Goal: Task Accomplishment & Management: Manage account settings

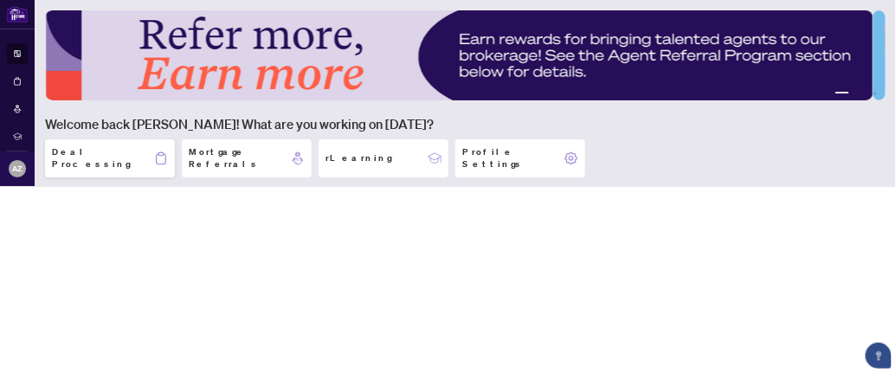
click at [94, 151] on h2 "Deal Processing" at bounding box center [103, 158] width 102 height 24
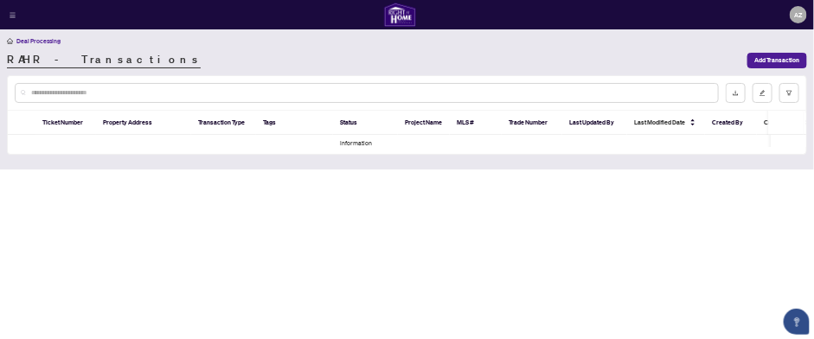
drag, startPoint x: 701, startPoint y: 3, endPoint x: 494, endPoint y: 65, distance: 216.0
click at [494, 65] on div "RAHR - Transactions" at bounding box center [375, 61] width 736 height 16
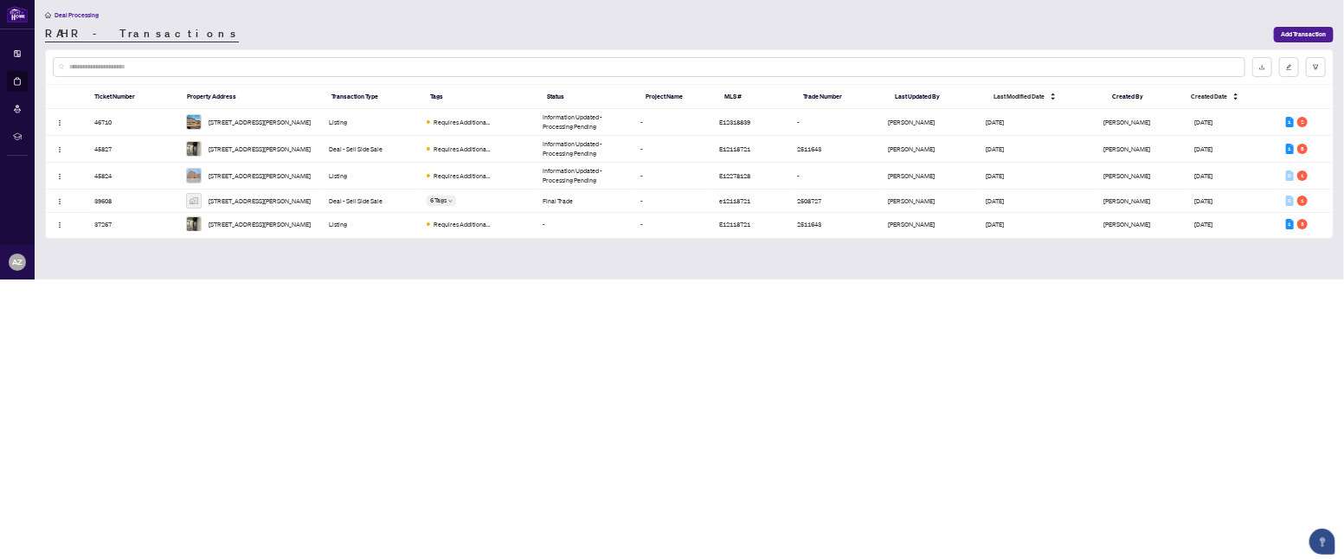
drag, startPoint x: 395, startPoint y: 2, endPoint x: 919, endPoint y: 413, distance: 665.6
click at [895, 372] on body "Dashboard Deal Processing Mortgage Referrals rLearning AZ Anne Zid annezid@gmai…" at bounding box center [672, 279] width 1344 height 559
drag, startPoint x: 1334, startPoint y: 159, endPoint x: 1336, endPoint y: 189, distance: 29.5
click at [895, 191] on main "Deal Processing RAHR - Transactions Add Transaction Ticket Number Property Addr…" at bounding box center [689, 140] width 1309 height 280
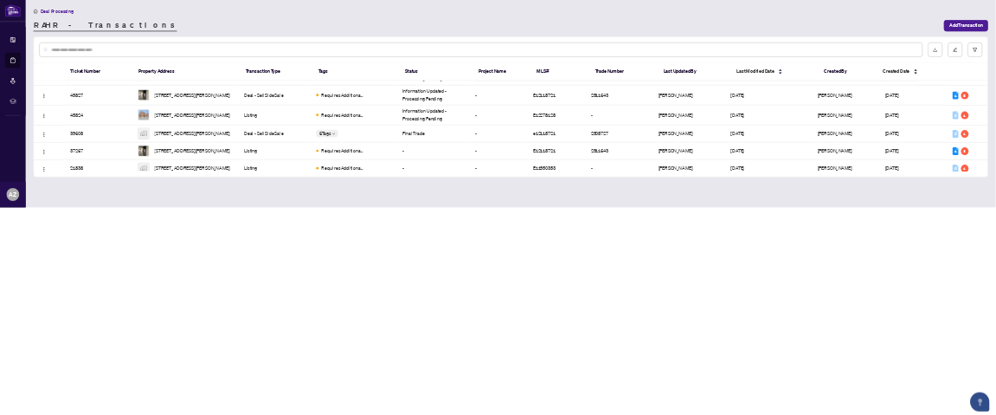
scroll to position [33, 0]
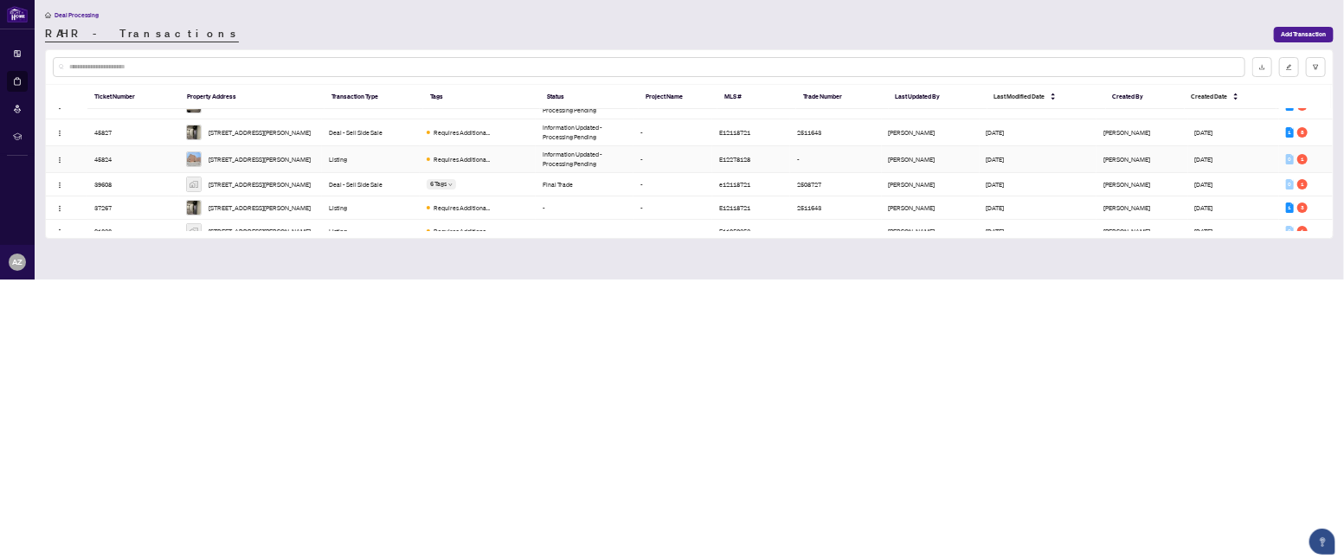
click at [551, 153] on td "Information Updated - Processing Pending" at bounding box center [585, 159] width 98 height 27
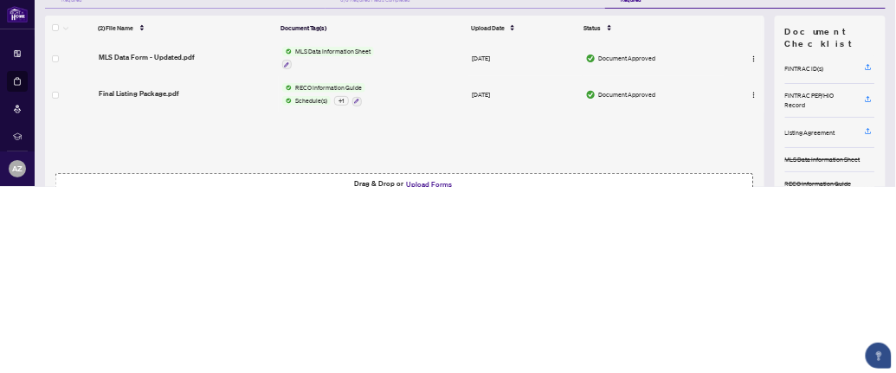
scroll to position [34, 0]
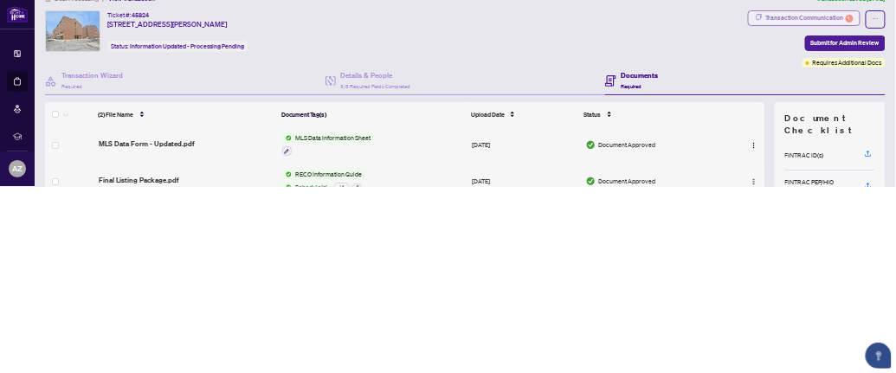
click at [795, 17] on div "Transaction Communication 1" at bounding box center [809, 18] width 87 height 14
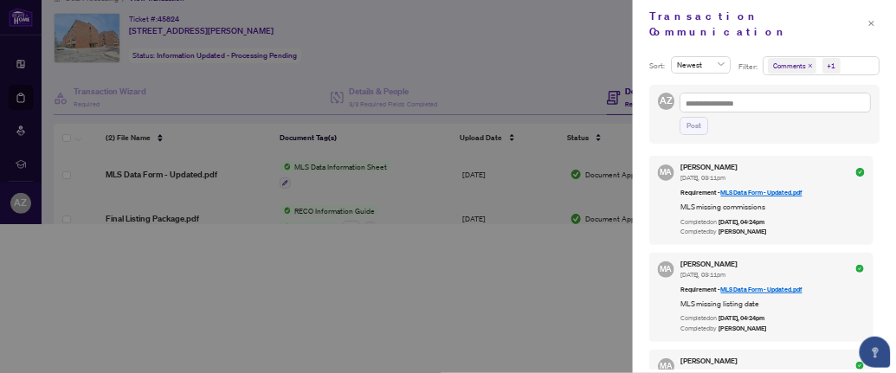
click at [832, 25] on div "Transaction Communication" at bounding box center [764, 24] width 263 height 48
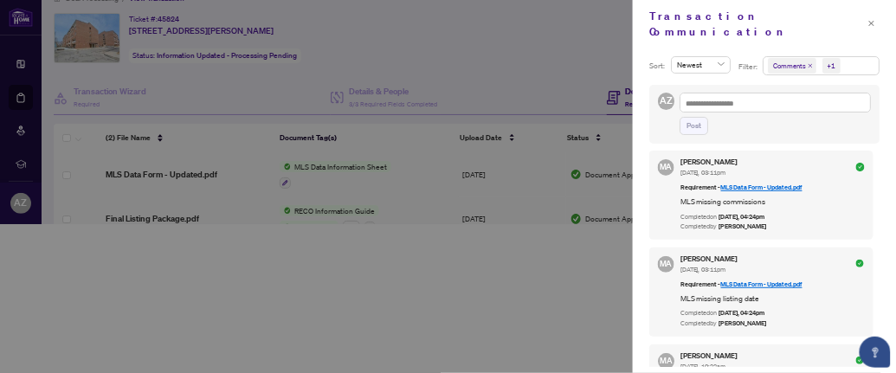
scroll to position [0, 0]
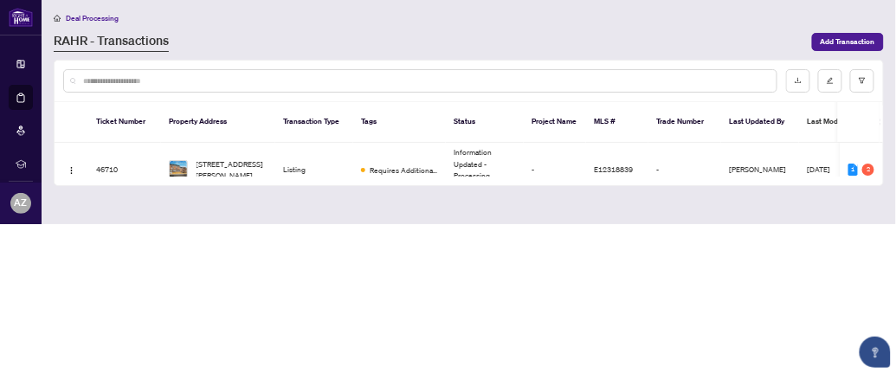
click at [878, 101] on div "Ticket Number Property Address Transaction Type Tags Status Project Name MLS # …" at bounding box center [468, 143] width 827 height 84
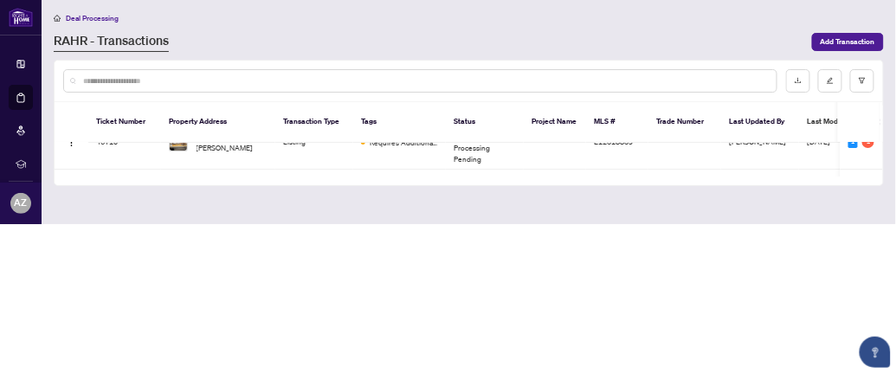
scroll to position [93, 0]
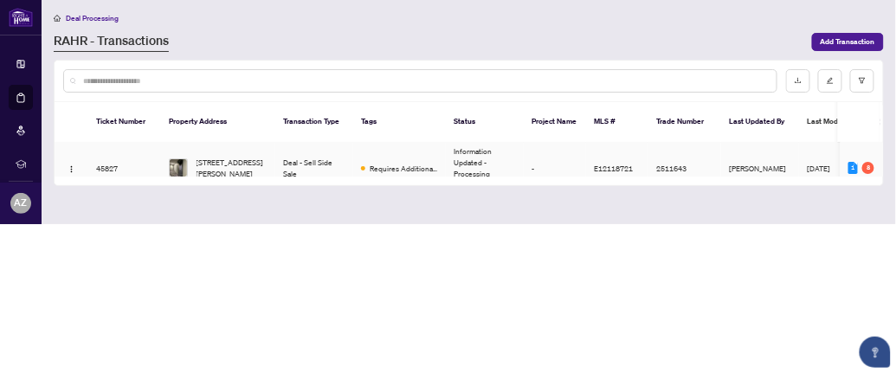
click at [349, 151] on td "Deal - Sell Side Sale" at bounding box center [314, 168] width 78 height 55
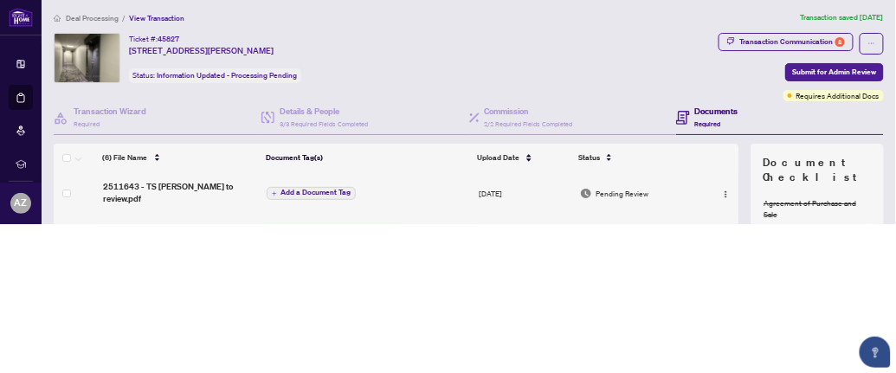
scroll to position [134, 0]
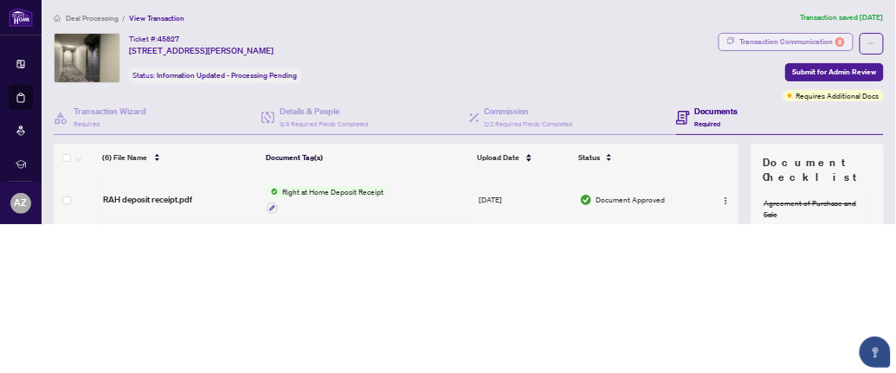
click at [758, 43] on div "Transaction Communication 8" at bounding box center [792, 42] width 105 height 16
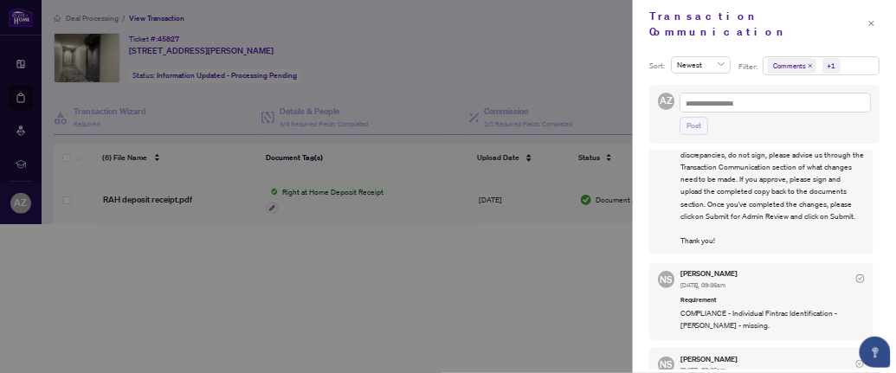
scroll to position [0, 0]
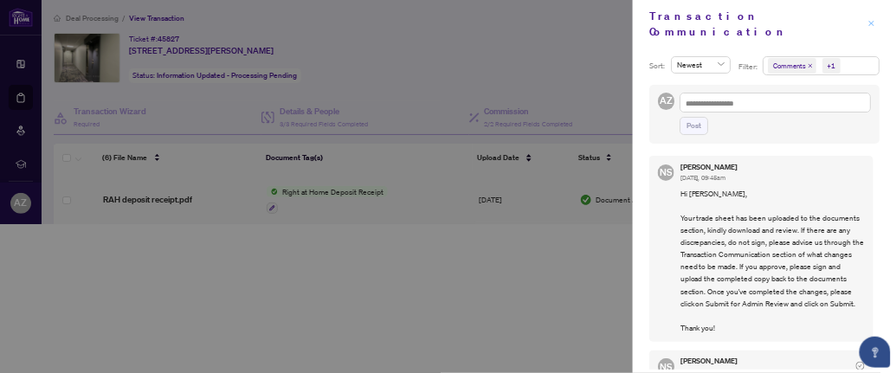
click at [873, 21] on icon "close" at bounding box center [871, 23] width 5 height 5
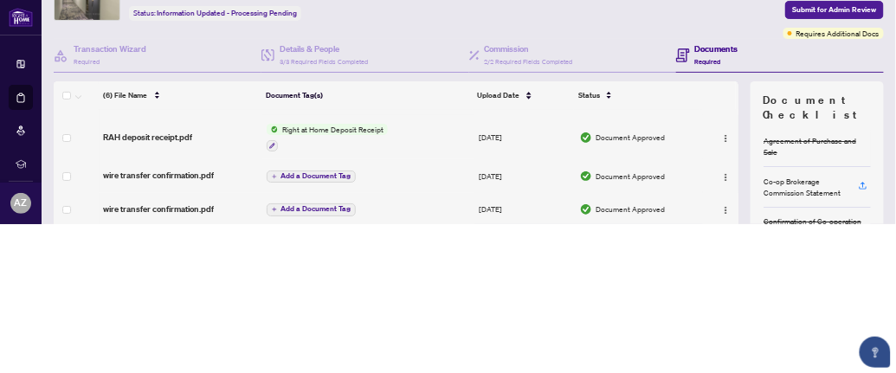
scroll to position [144, 0]
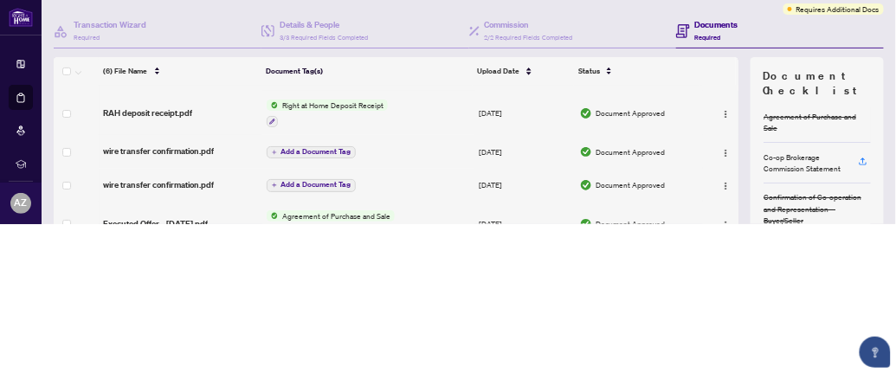
click at [695, 23] on h4 "Documents" at bounding box center [716, 25] width 43 height 12
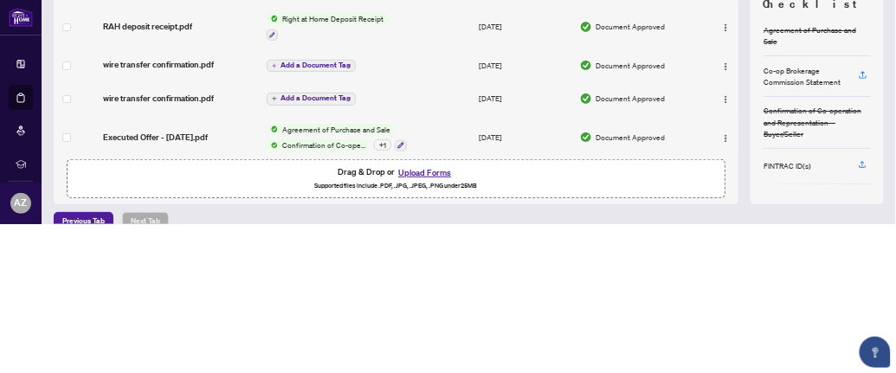
scroll to position [0, 0]
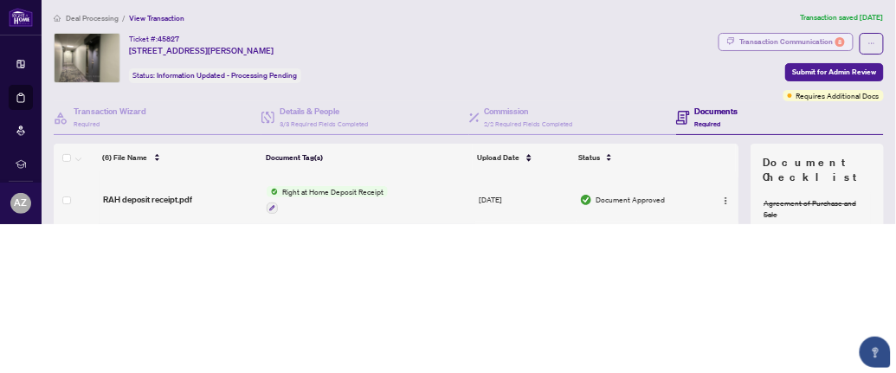
click at [766, 38] on div "Transaction Communication 8" at bounding box center [792, 42] width 105 height 16
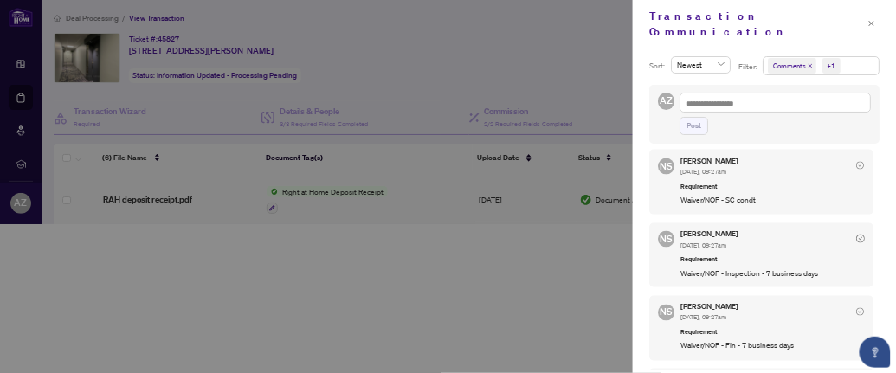
scroll to position [1009, 0]
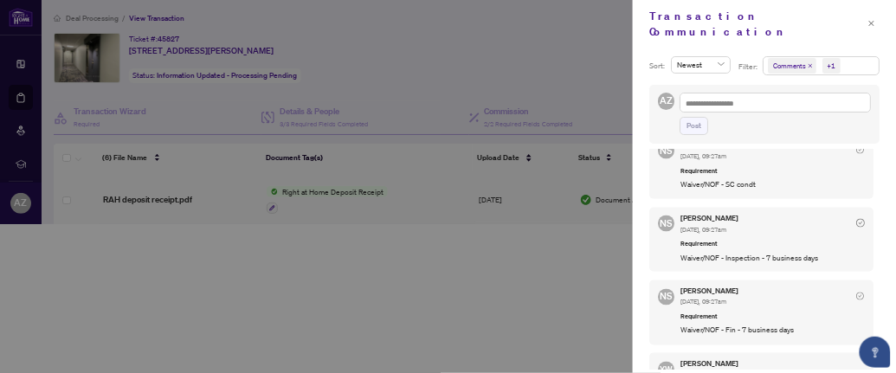
drag, startPoint x: 873, startPoint y: 17, endPoint x: 879, endPoint y: 28, distance: 12.0
click at [879, 28] on div "Transaction Communication" at bounding box center [764, 24] width 263 height 48
click at [872, 20] on icon "close" at bounding box center [871, 23] width 7 height 7
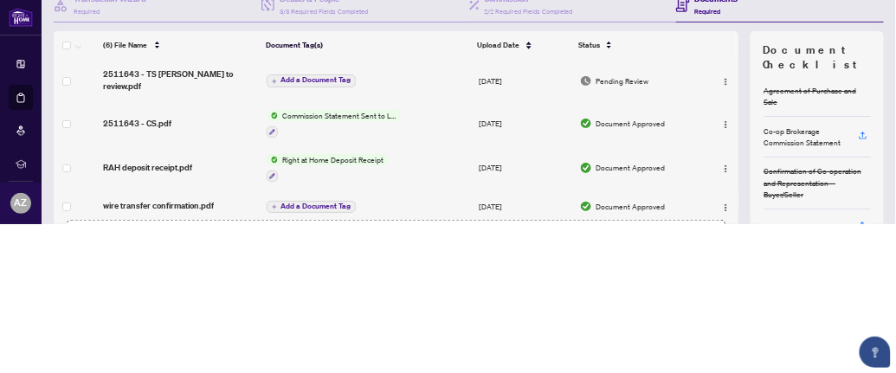
scroll to position [134, 0]
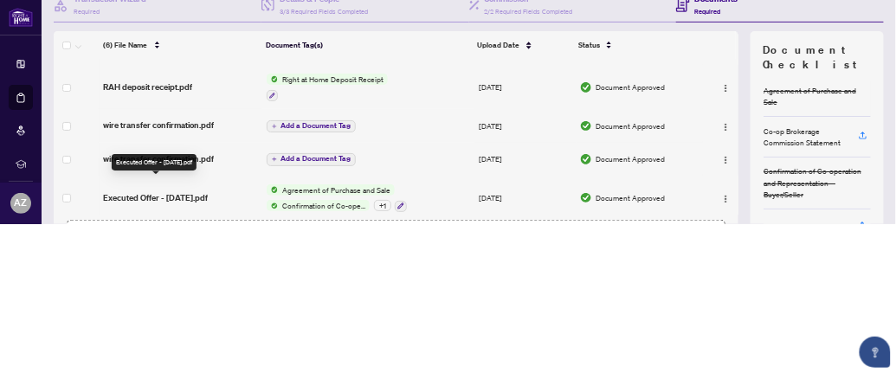
click at [205, 192] on span "Executed Offer - 23Jul25.pdf" at bounding box center [155, 198] width 105 height 12
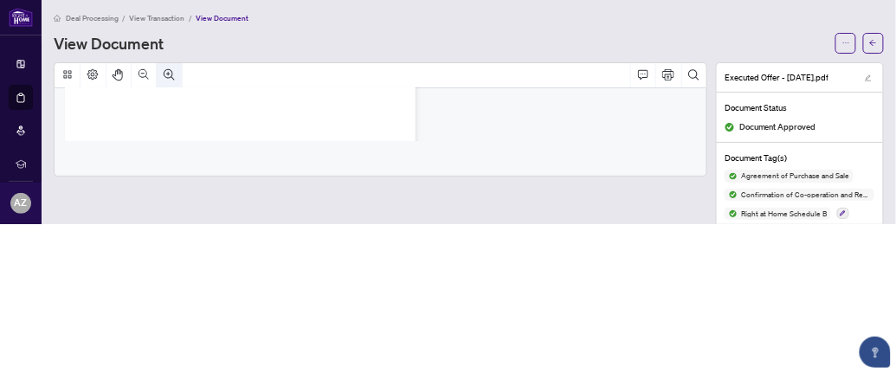
click at [167, 81] on button "Zoom In" at bounding box center [169, 74] width 25 height 25
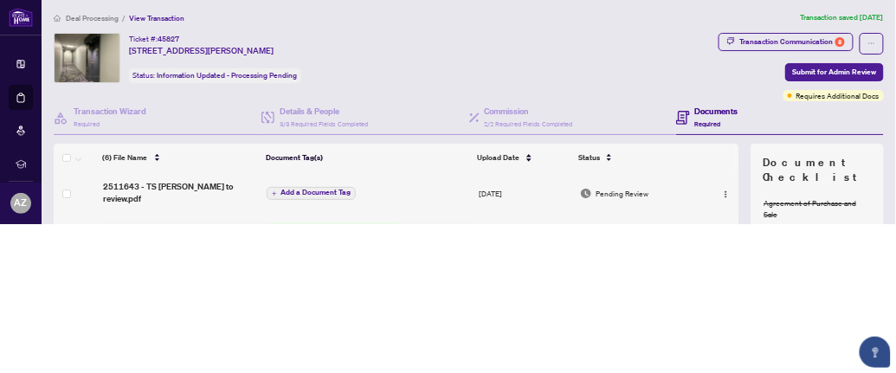
drag, startPoint x: 154, startPoint y: 151, endPoint x: 151, endPoint y: 25, distance: 126.4
click at [151, 25] on div "Deal Processing / View Transaction Transaction saved 8 days ago Ticket #: 45827…" at bounding box center [469, 225] width 838 height 427
click at [94, 16] on span "Deal Processing" at bounding box center [92, 19] width 53 height 10
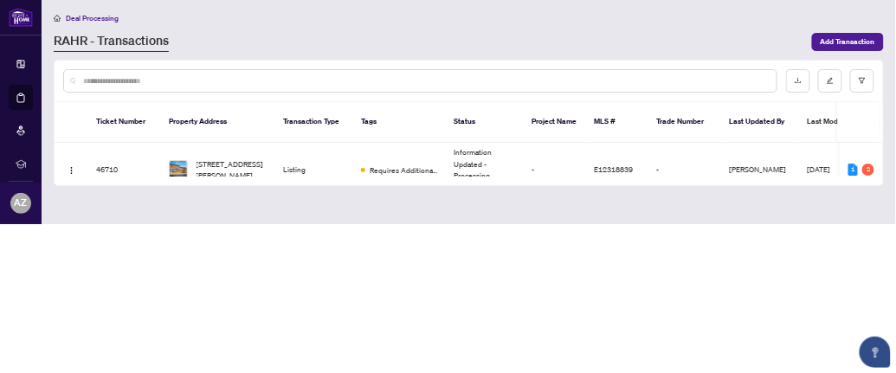
click at [881, 102] on th at bounding box center [881, 122] width 3 height 41
click at [882, 162] on main "Deal Processing RAHR - Transactions Add Transaction Ticket Number Property Addr…" at bounding box center [469, 112] width 854 height 224
click at [882, 162] on div "46710 505-4060 Lawrence Ave, Toronto, Ontario M1E 4V4, Canada Listing Requires …" at bounding box center [468, 160] width 827 height 35
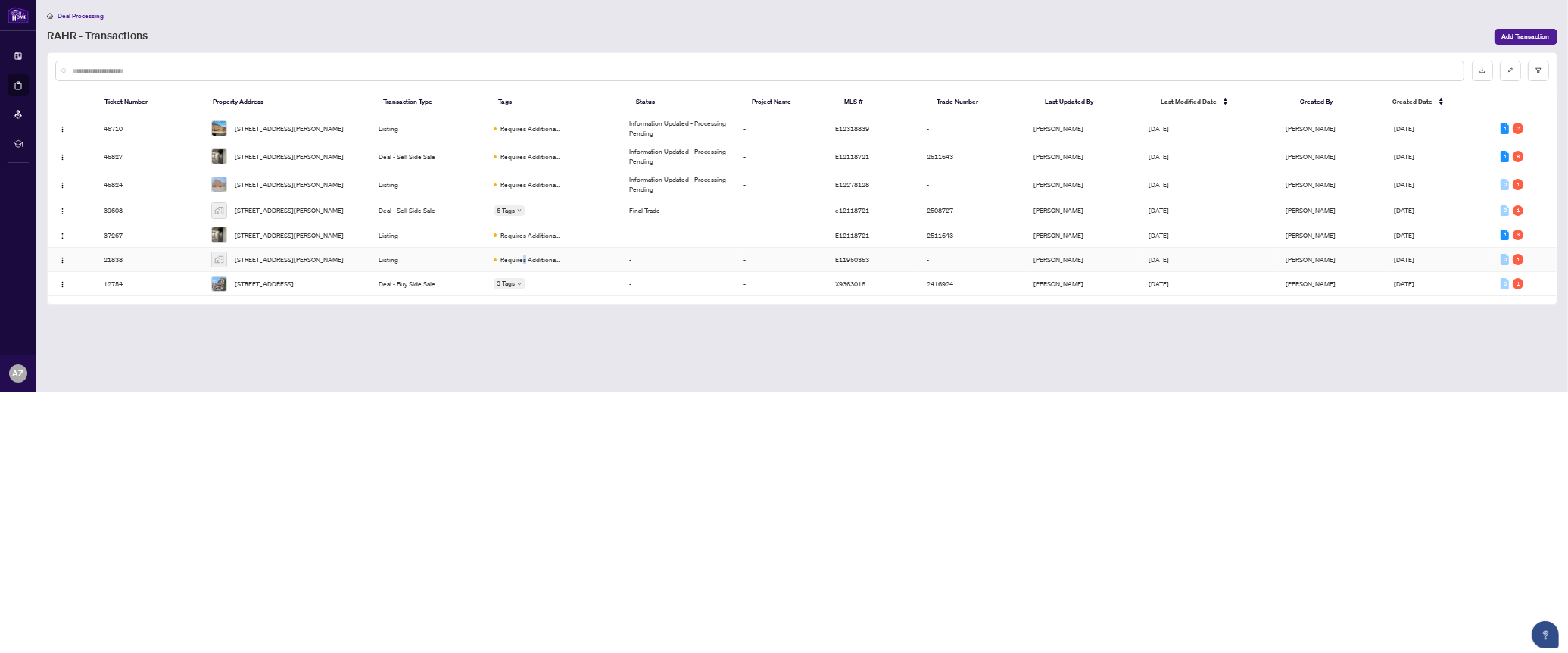
drag, startPoint x: 621, startPoint y: 9, endPoint x: 530, endPoint y: 273, distance: 279.2
click at [530, 264] on span "Requires Additional Docs" at bounding box center [529, 259] width 59 height 10
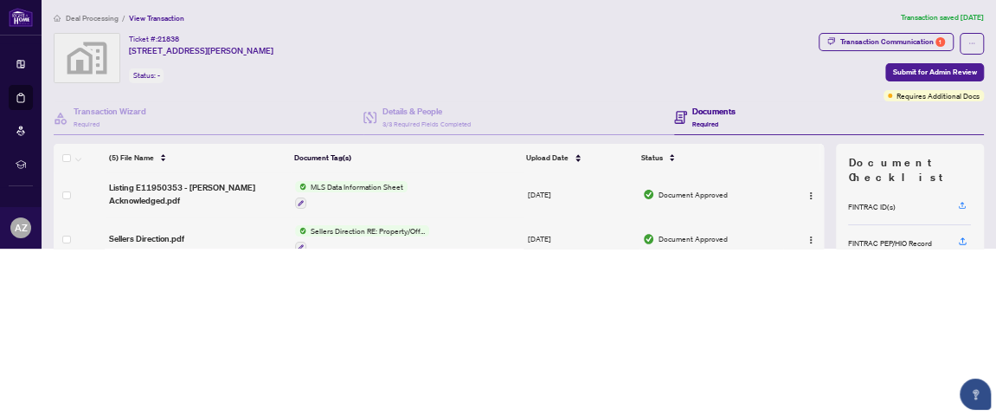
drag, startPoint x: 1635, startPoint y: 5, endPoint x: 549, endPoint y: 346, distance: 1138.3
click at [549, 346] on body "Dashboard Deal Processing Mortgage Referrals rLearning AZ Anne Zid annezid@gmai…" at bounding box center [498, 207] width 996 height 415
click at [877, 42] on div "Transaction Communication 1" at bounding box center [892, 42] width 105 height 16
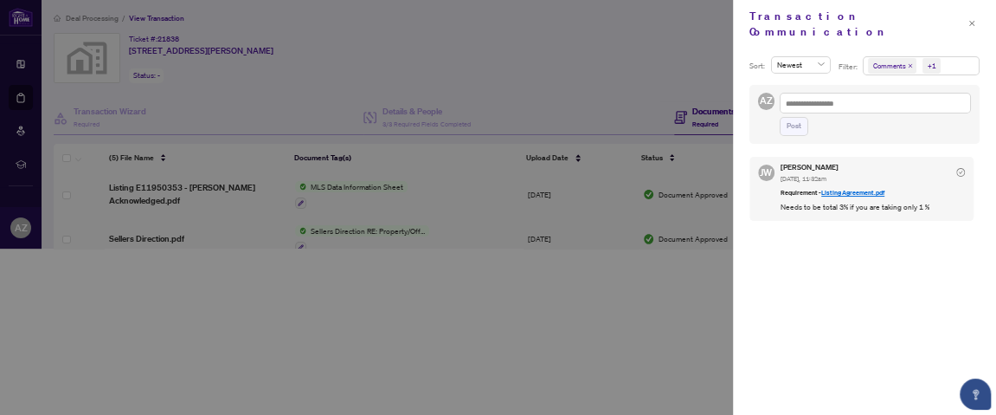
click at [566, 56] on div at bounding box center [498, 207] width 996 height 415
click at [895, 23] on span "button" at bounding box center [971, 24] width 7 height 16
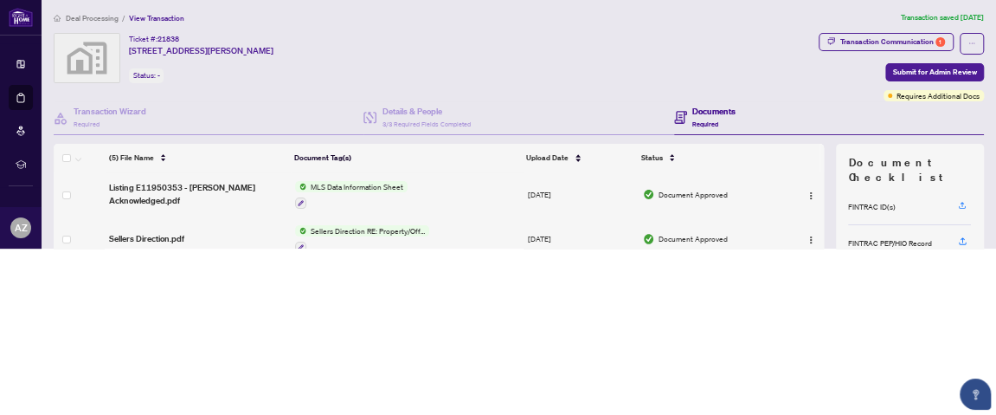
click at [93, 14] on span "Deal Processing" at bounding box center [92, 19] width 53 height 10
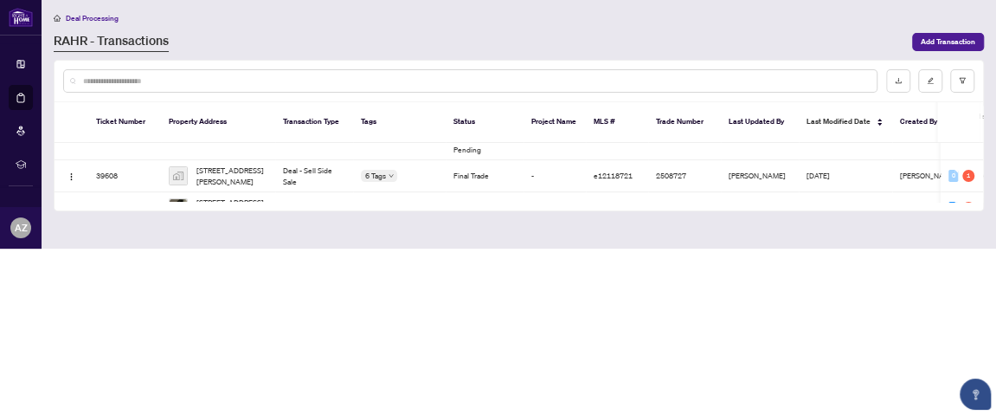
scroll to position [327, 0]
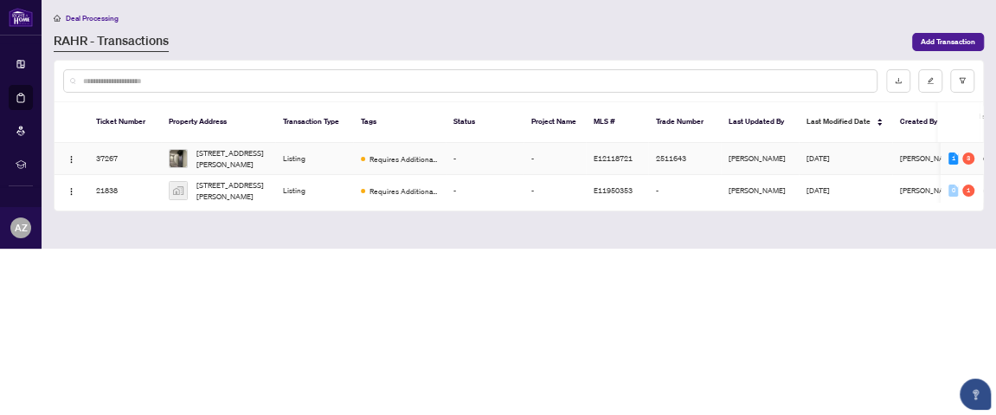
click at [822, 153] on span "[DATE]" at bounding box center [818, 158] width 23 height 10
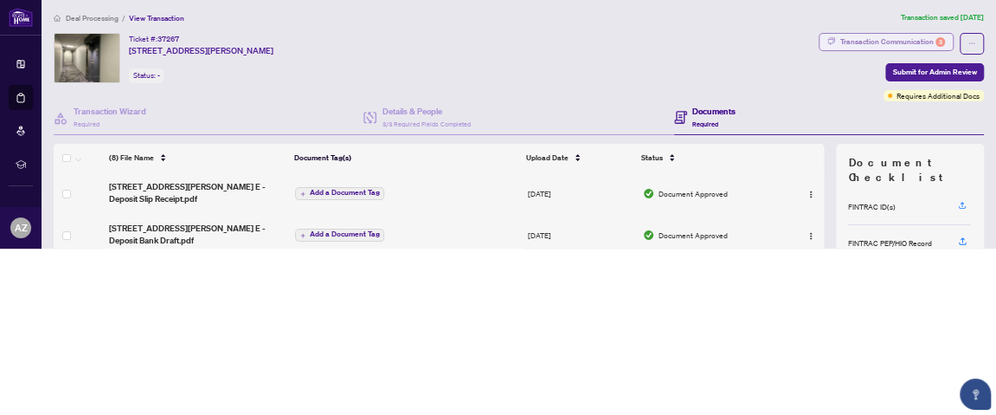
click at [864, 39] on div "Transaction Communication 3" at bounding box center [892, 42] width 105 height 16
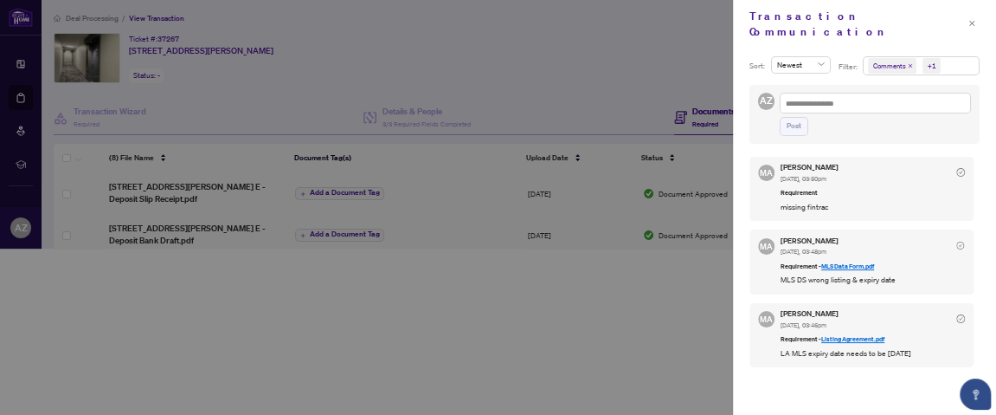
click at [861, 335] on link "Listing Agreement.pdf" at bounding box center [852, 339] width 63 height 8
click at [630, 76] on div at bounding box center [498, 207] width 996 height 415
click at [895, 20] on icon "close" at bounding box center [971, 23] width 7 height 7
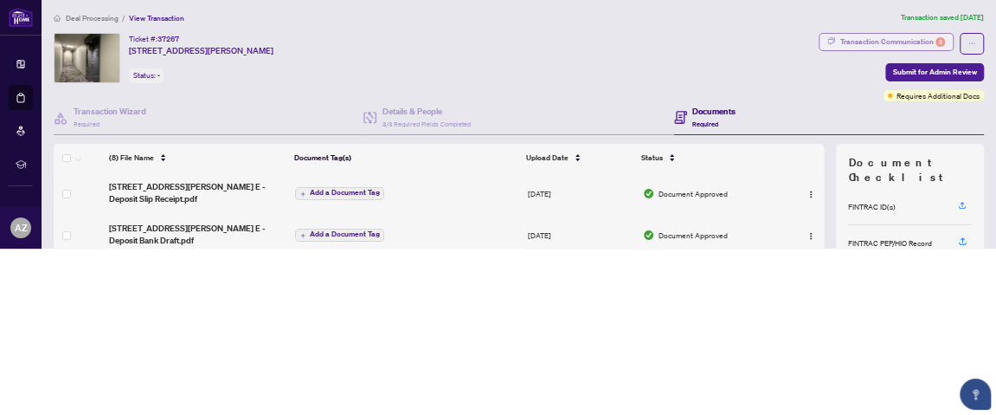
click at [840, 43] on div "Transaction Communication 3" at bounding box center [892, 42] width 105 height 16
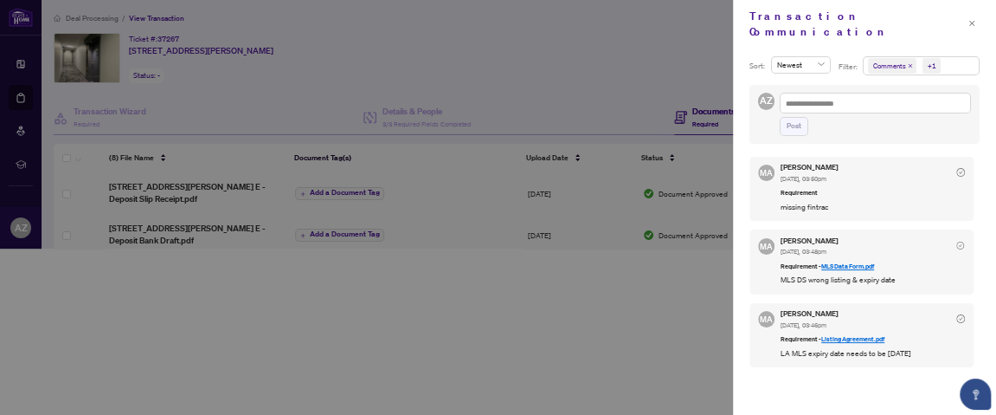
click at [644, 46] on div at bounding box center [498, 207] width 996 height 415
click at [895, 20] on icon "close" at bounding box center [971, 23] width 7 height 7
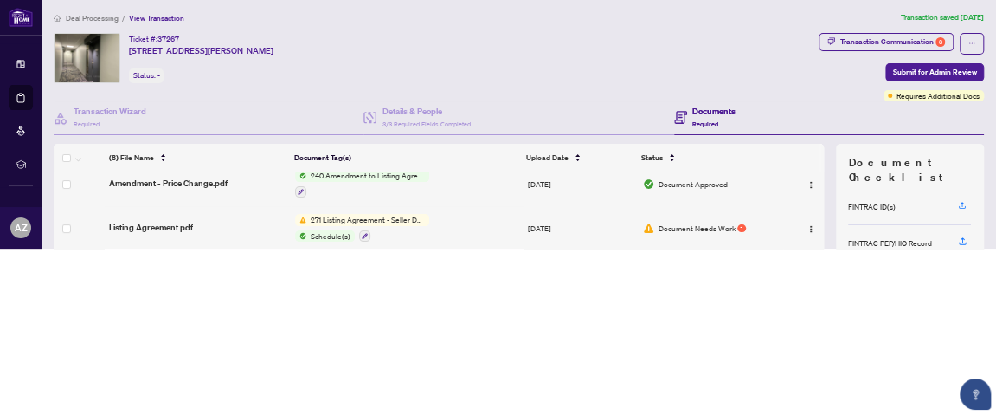
scroll to position [290, 0]
click at [807, 225] on img "button" at bounding box center [811, 226] width 9 height 9
drag, startPoint x: 750, startPoint y: 62, endPoint x: 781, endPoint y: 36, distance: 39.9
click at [781, 36] on div "Transaction Communication 3 Submit for Admin Review Requires Additional Docs" at bounding box center [765, 67] width 435 height 68
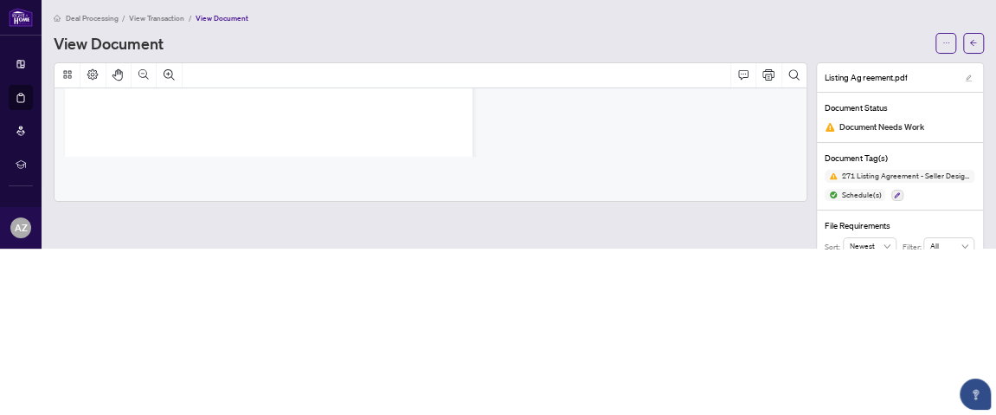
scroll to position [256, 0]
click at [787, 71] on icon "Search Document" at bounding box center [793, 74] width 12 height 12
click at [781, 98] on button "Cancel" at bounding box center [789, 104] width 16 height 16
click at [942, 39] on icon "ellipsis" at bounding box center [945, 42] width 7 height 7
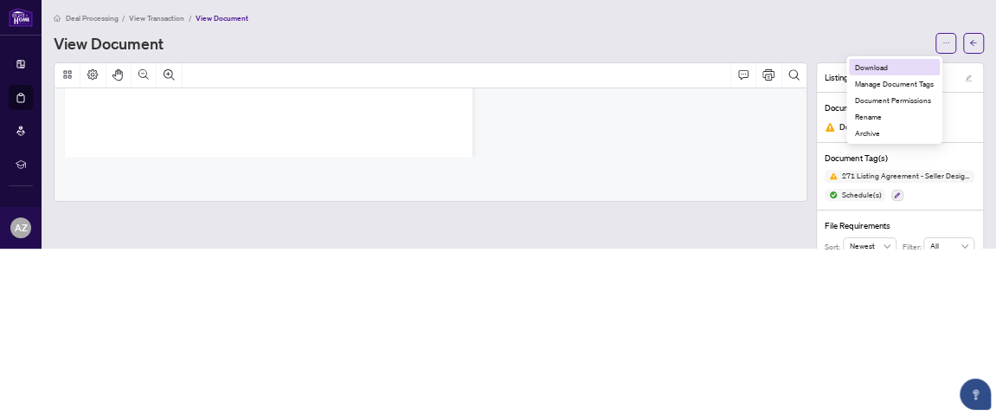
click at [903, 61] on span "Download" at bounding box center [894, 66] width 79 height 11
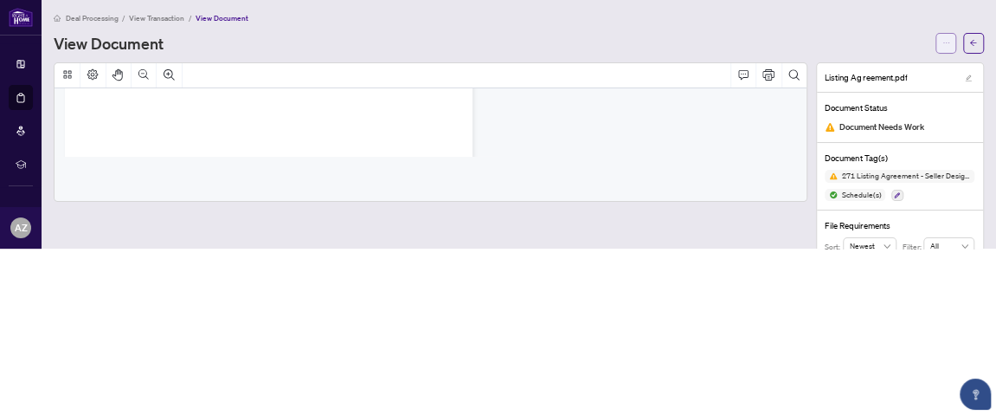
click at [935, 41] on button "button" at bounding box center [945, 43] width 21 height 21
click at [773, 22] on div "Deal Processing / View Transaction / View Document" at bounding box center [518, 18] width 929 height 12
click at [935, 36] on button "button" at bounding box center [945, 43] width 21 height 21
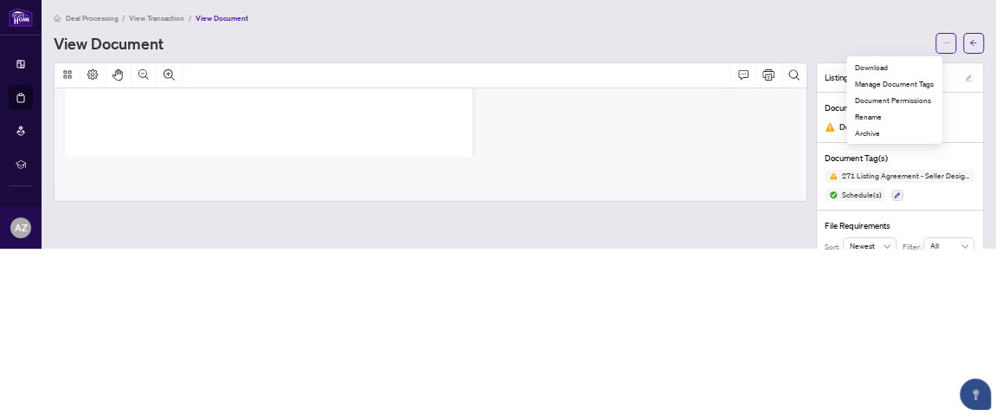
click at [791, 38] on div "View Document" at bounding box center [492, 43] width 876 height 16
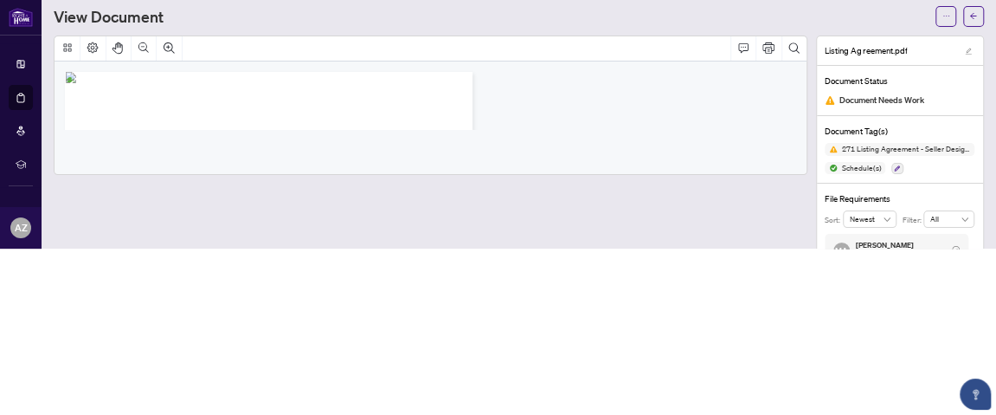
scroll to position [0, 0]
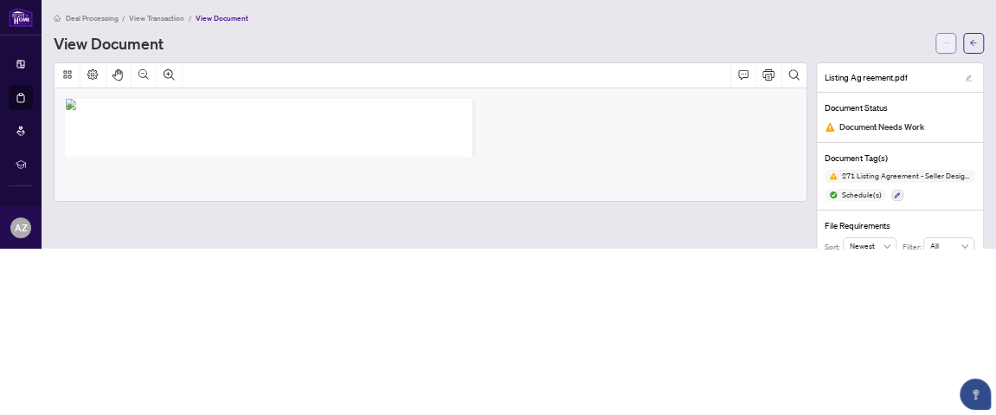
click at [942, 39] on icon "ellipsis" at bounding box center [945, 42] width 7 height 7
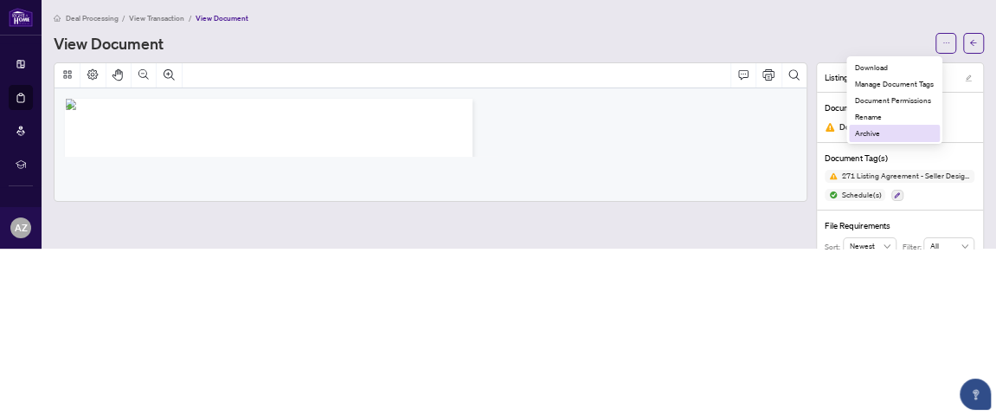
click at [869, 134] on span "Archive" at bounding box center [894, 132] width 79 height 11
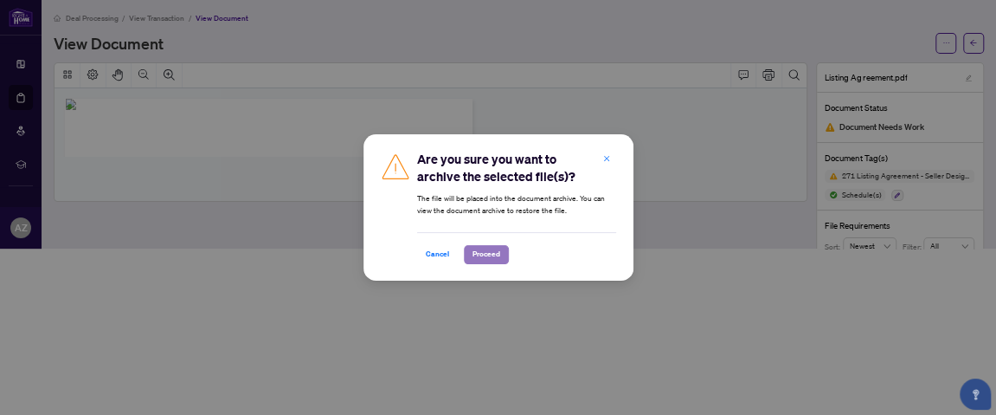
click at [483, 254] on span "Proceed" at bounding box center [486, 254] width 28 height 16
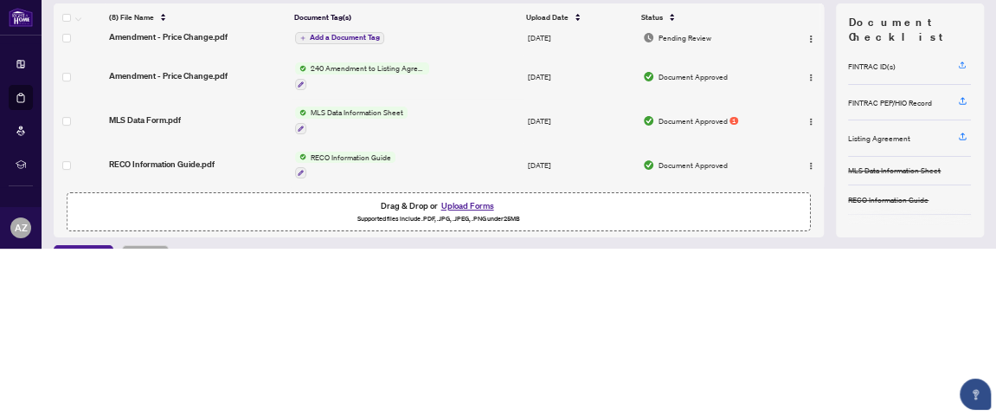
scroll to position [160, 0]
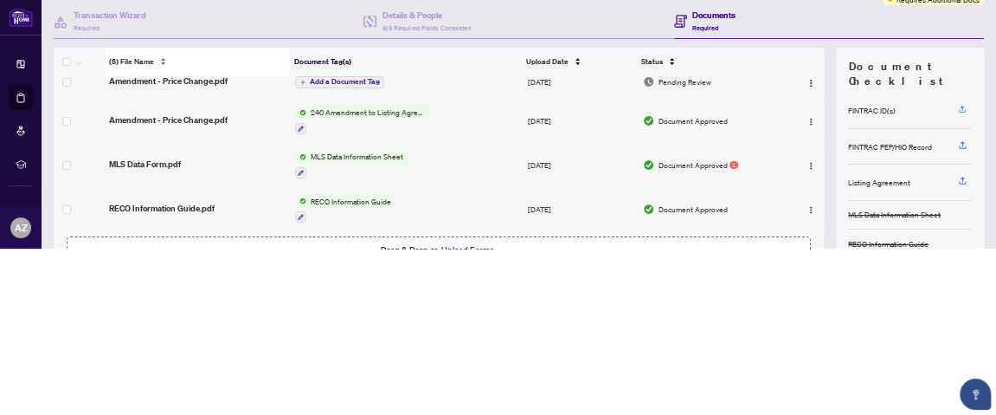
click at [161, 56] on div "(8) File Name" at bounding box center [197, 61] width 177 height 11
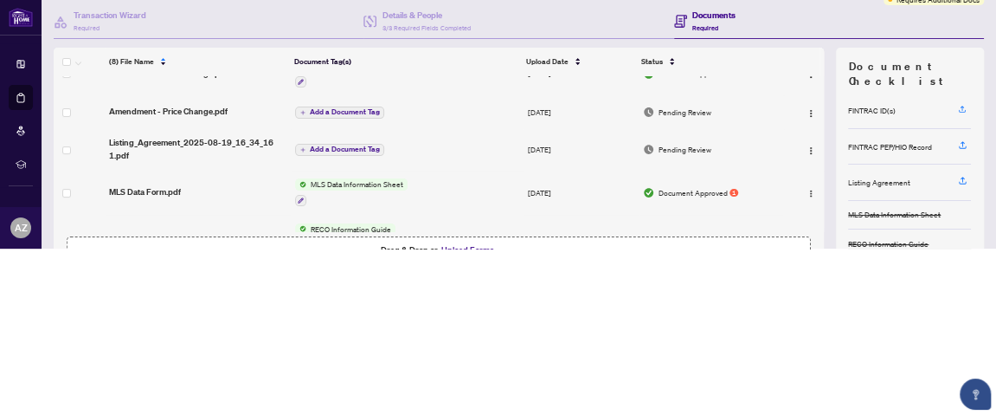
scroll to position [302, 0]
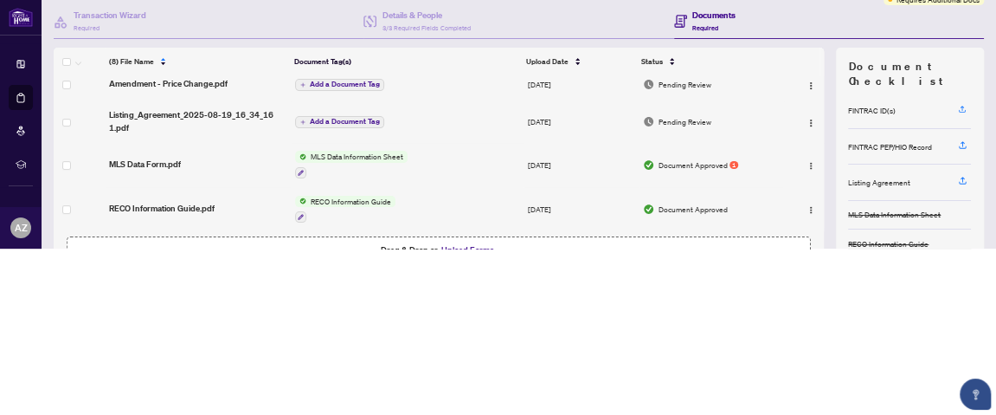
click at [336, 119] on span "Add a Document Tag" at bounding box center [345, 122] width 70 height 7
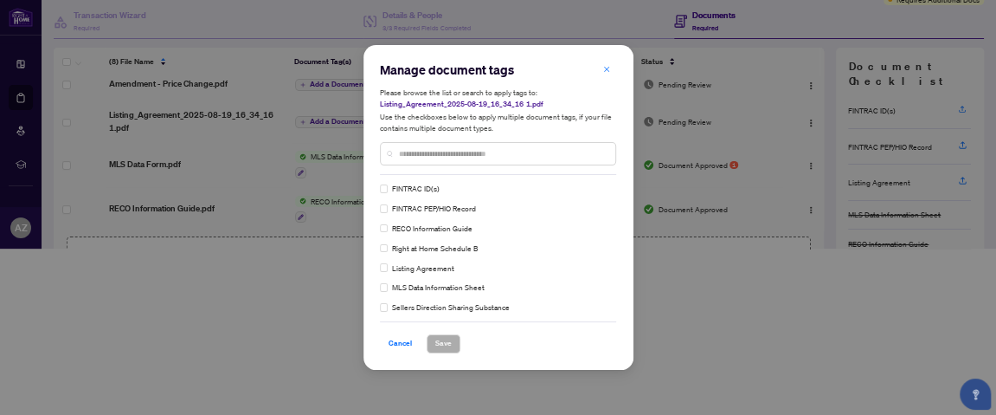
click at [395, 151] on div at bounding box center [498, 154] width 237 height 24
click at [408, 157] on input "text" at bounding box center [503, 153] width 208 height 11
click at [599, 190] on img at bounding box center [604, 188] width 10 height 10
click at [437, 344] on span "Save" at bounding box center [443, 343] width 16 height 16
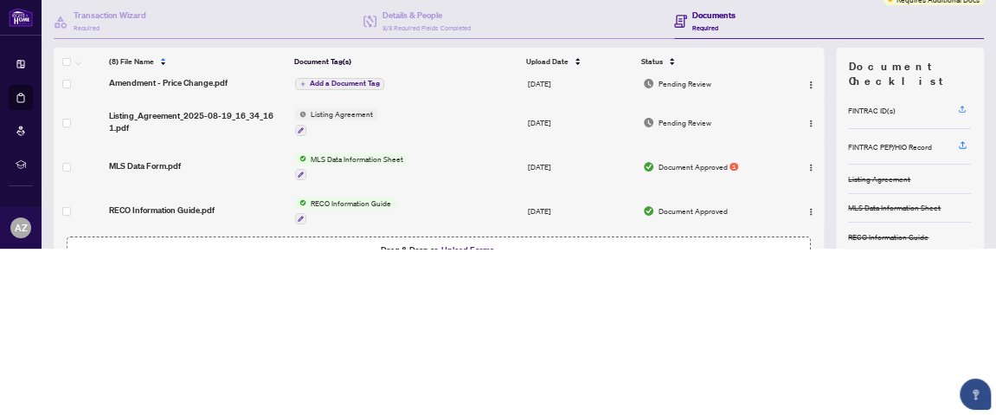
scroll to position [0, 0]
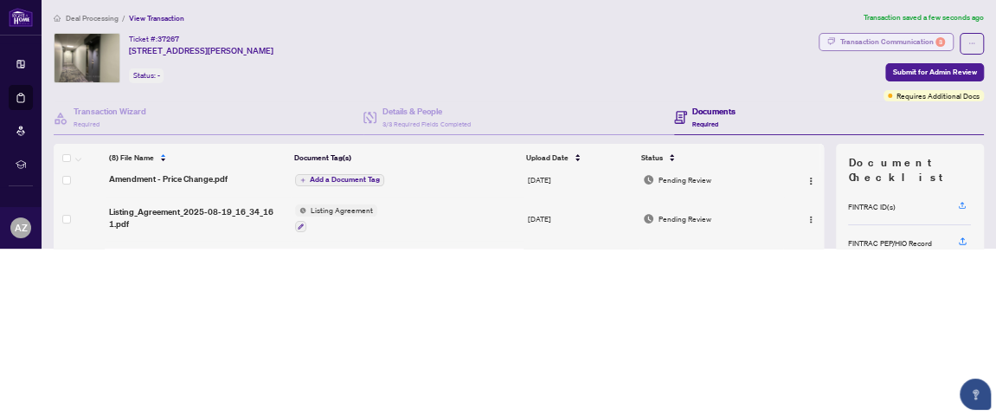
click at [897, 37] on div "Transaction Communication 3" at bounding box center [892, 42] width 105 height 16
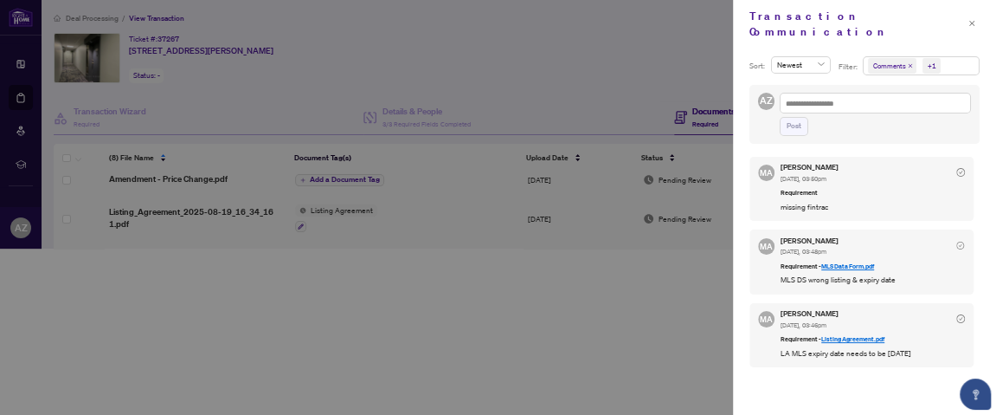
click at [957, 314] on icon "check-circle" at bounding box center [960, 318] width 9 height 9
click at [850, 335] on link "Listing Agreement.pdf" at bounding box center [852, 339] width 63 height 8
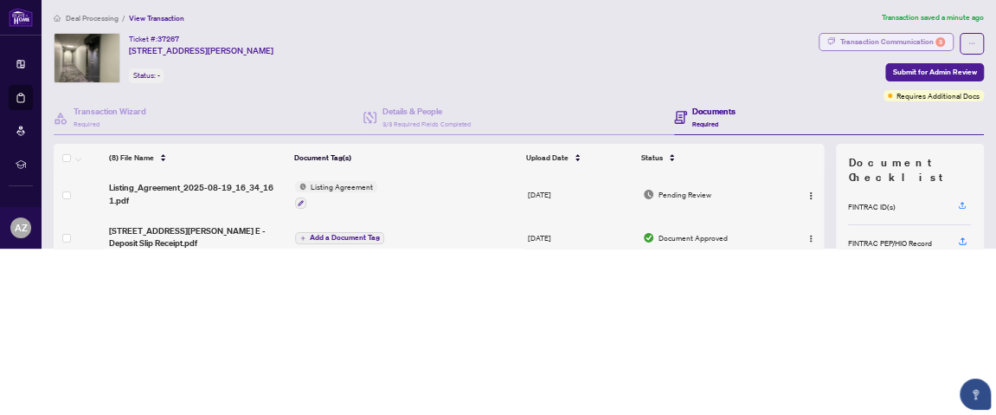
click at [869, 42] on div "Transaction Communication 3" at bounding box center [892, 42] width 105 height 16
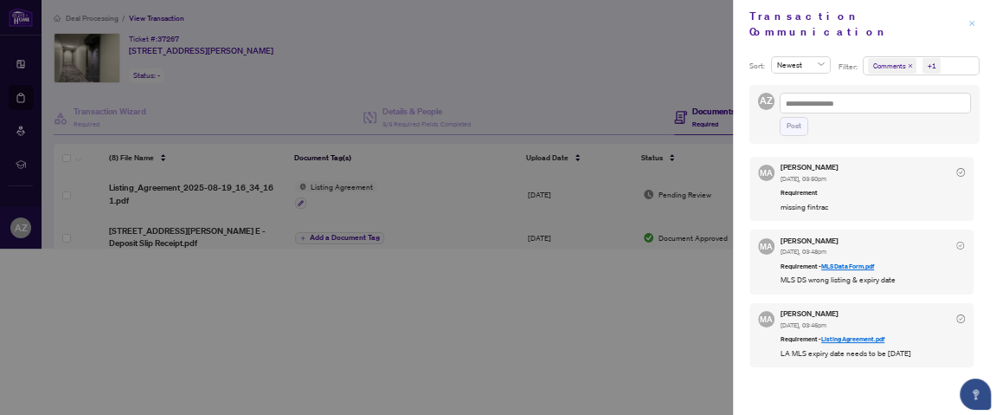
click at [970, 20] on icon "close" at bounding box center [971, 23] width 7 height 7
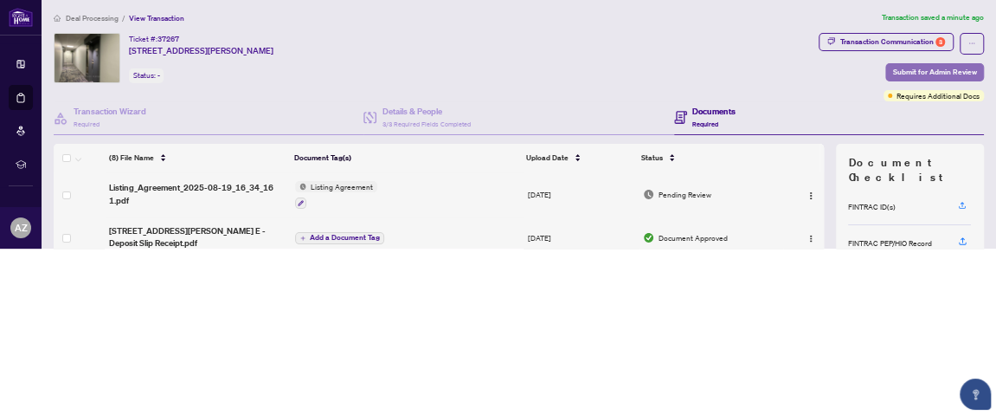
click at [912, 71] on span "Submit for Admin Review" at bounding box center [934, 72] width 84 height 16
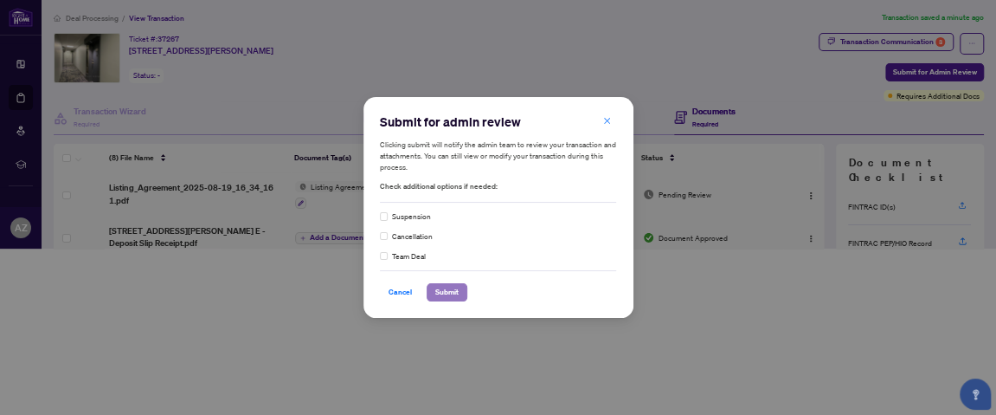
click at [448, 292] on span "Submit" at bounding box center [446, 292] width 23 height 16
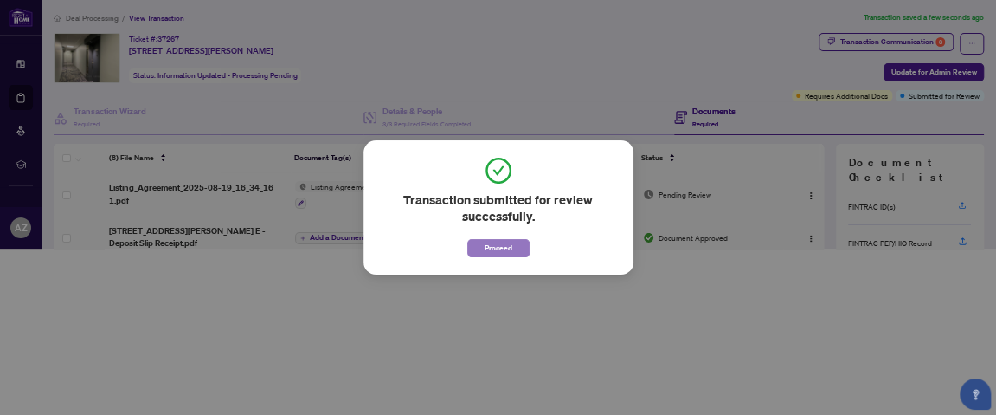
click at [497, 247] on span "Proceed" at bounding box center [499, 248] width 28 height 16
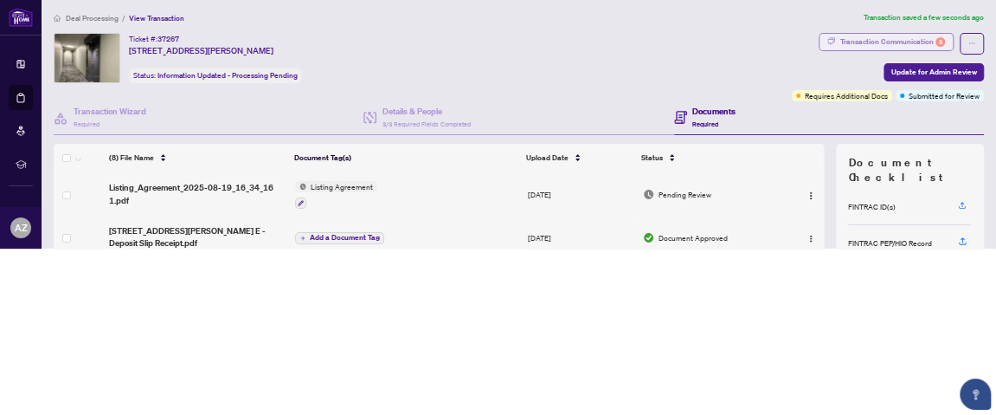
click at [845, 40] on div "Transaction Communication 3" at bounding box center [892, 42] width 105 height 16
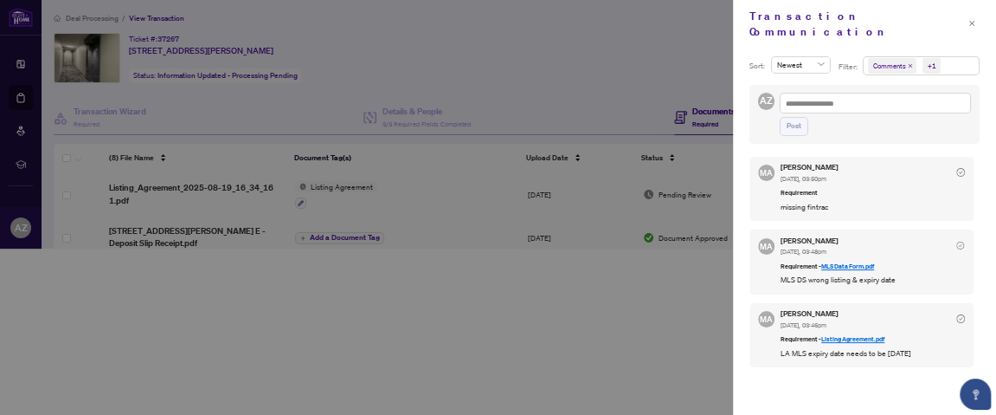
click at [847, 262] on link "MLS Data Form.pdf" at bounding box center [847, 266] width 53 height 8
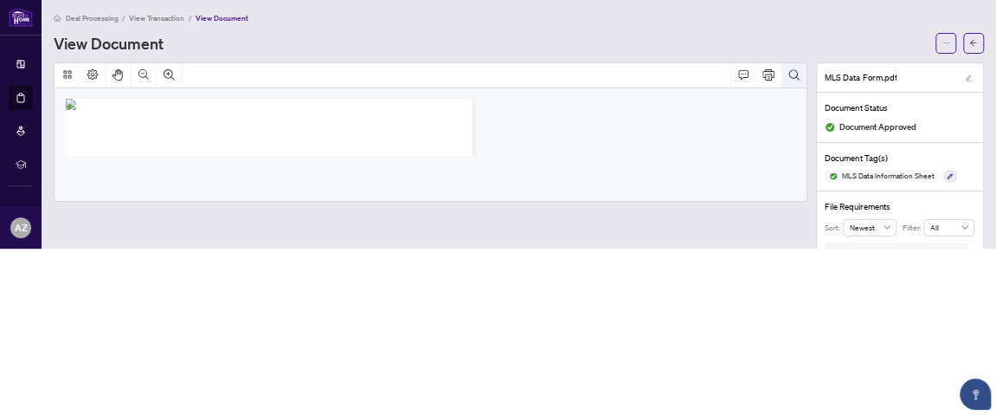
click at [787, 69] on icon "Search Document" at bounding box center [793, 74] width 12 height 12
click at [703, 148] on div "* MANDATORY IF AVAILABLE ** NOT MANDATORY FOR TIMESHARE, CO-OP OR CO-OWNERSHIP …" at bounding box center [431, 144] width 752 height 113
click at [942, 40] on icon "ellipsis" at bounding box center [945, 42] width 7 height 7
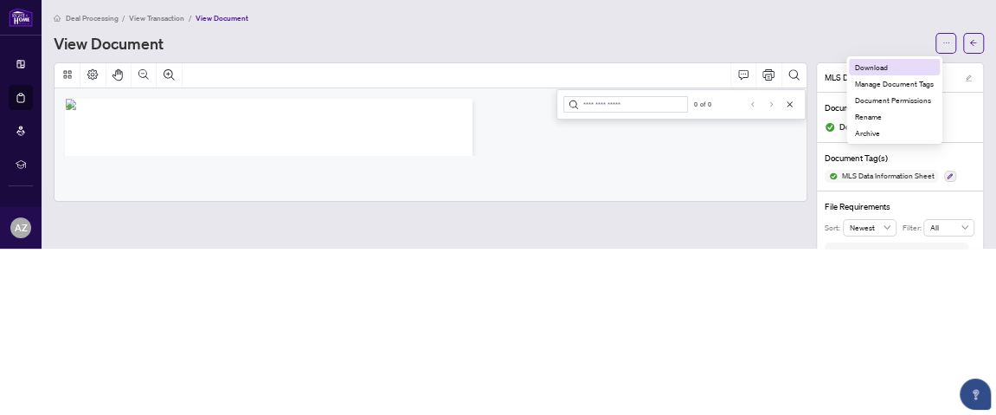
click at [871, 63] on span "Download" at bounding box center [894, 66] width 79 height 11
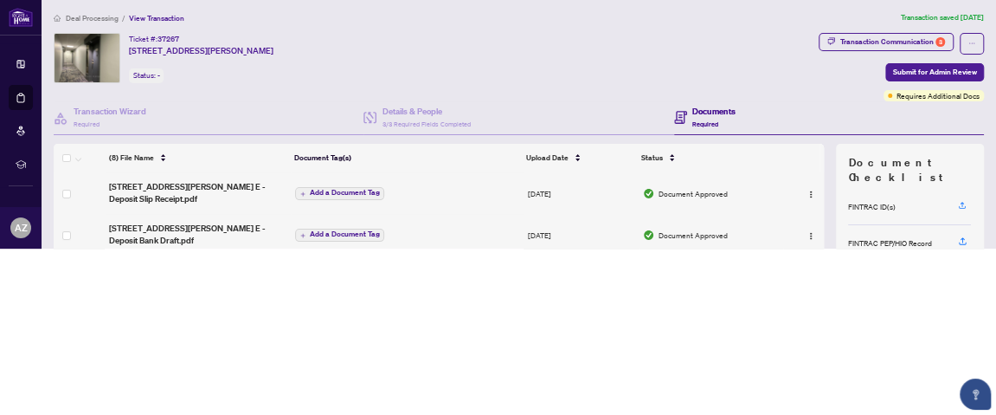
click at [100, 16] on span "Deal Processing" at bounding box center [92, 19] width 53 height 10
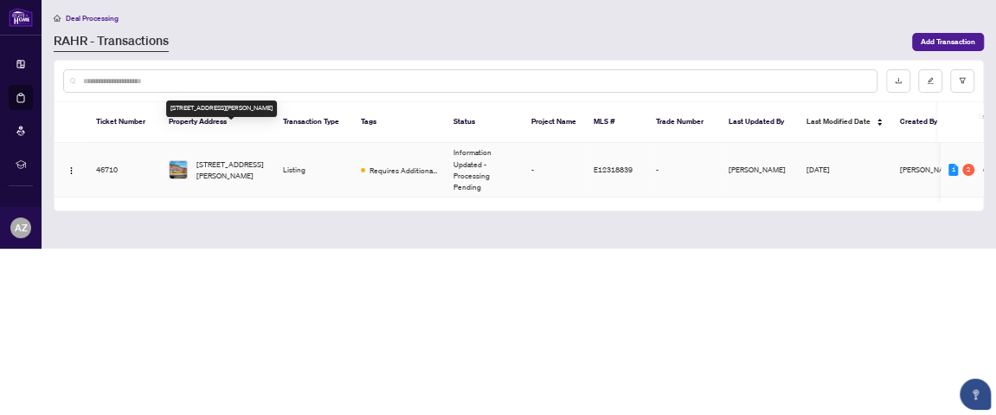
scroll to position [320, 0]
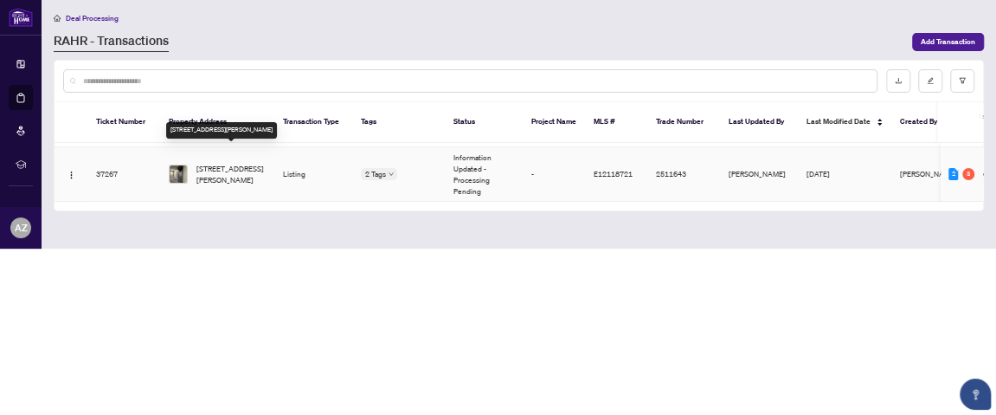
click at [236, 163] on span "[STREET_ADDRESS][PERSON_NAME]" at bounding box center [231, 174] width 71 height 22
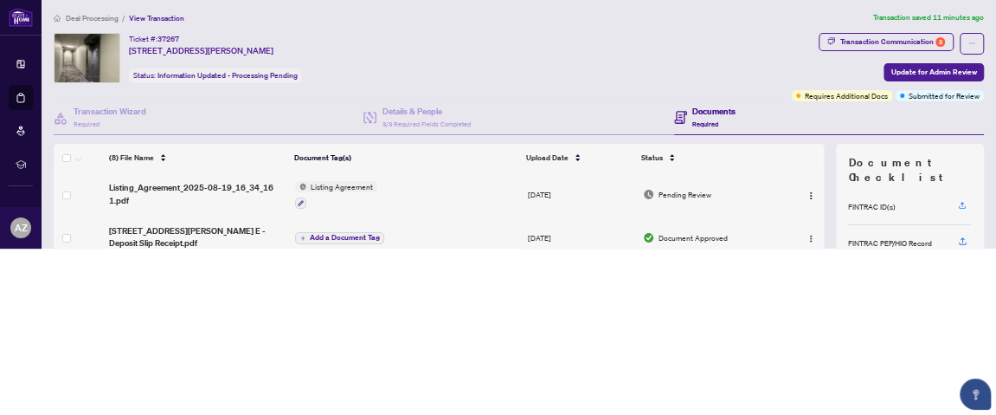
click at [323, 182] on span "Listing Agreement" at bounding box center [341, 186] width 71 height 11
click at [299, 181] on img at bounding box center [300, 186] width 11 height 11
click at [235, 184] on span "Listing_Agreement_2025-08-19_16_34_16 1.pdf" at bounding box center [198, 194] width 178 height 25
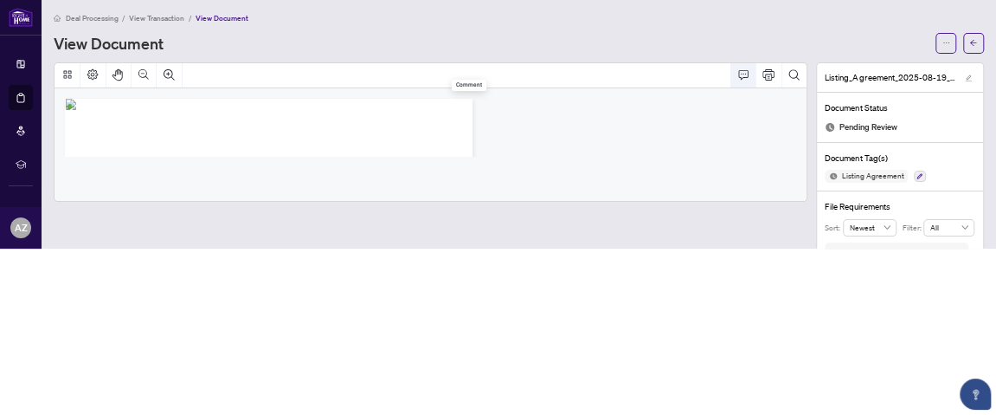
click at [737, 73] on icon "Comment" at bounding box center [743, 74] width 12 height 12
click at [737, 74] on icon "Comment" at bounding box center [743, 74] width 12 height 12
click at [738, 70] on icon "Comment" at bounding box center [743, 75] width 10 height 10
click at [737, 76] on icon "Comment" at bounding box center [743, 74] width 12 height 12
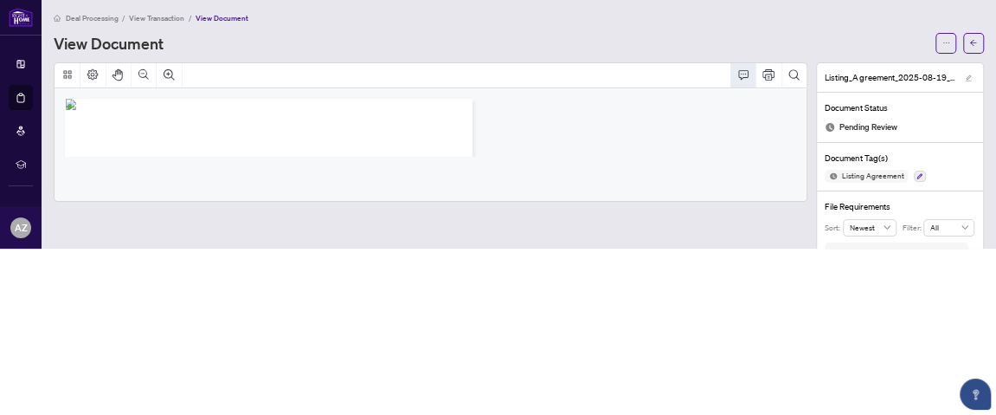
click at [737, 70] on icon "Comment" at bounding box center [743, 74] width 12 height 12
click at [936, 41] on button "button" at bounding box center [945, 43] width 21 height 21
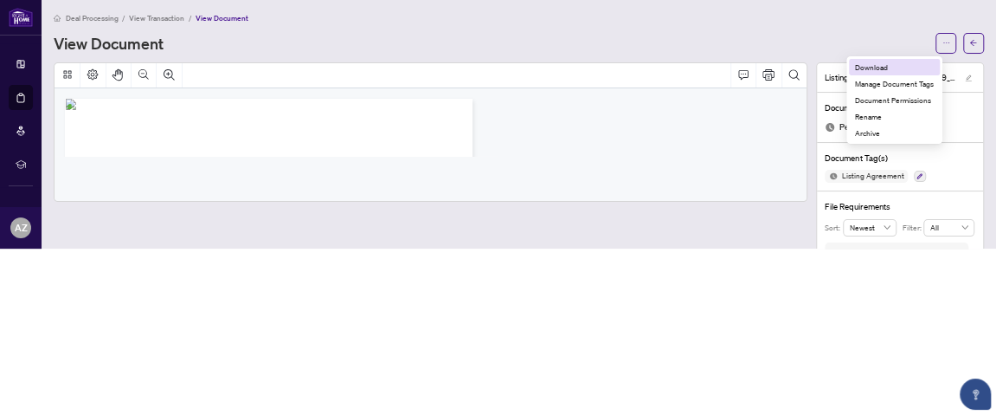
click at [873, 66] on span "Download" at bounding box center [894, 66] width 79 height 11
